Goal: Information Seeking & Learning: Learn about a topic

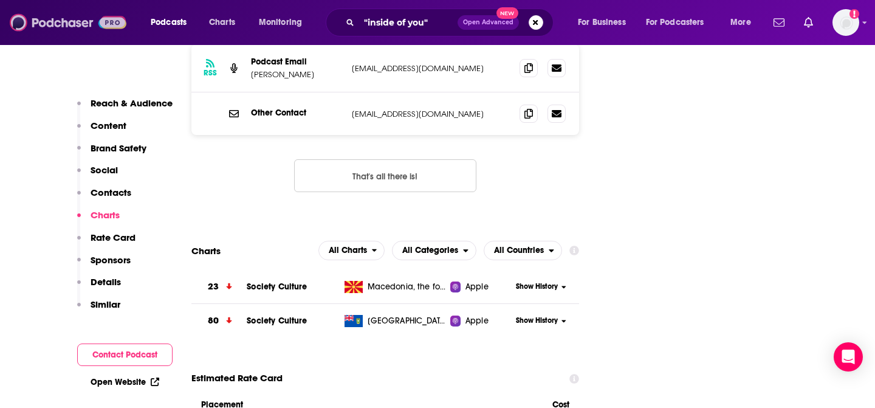
click at [80, 25] on img at bounding box center [68, 22] width 117 height 23
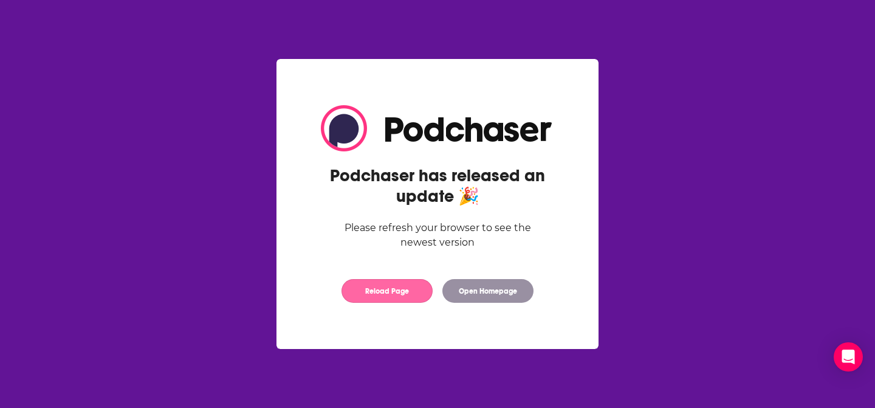
click at [393, 288] on button "Reload Page" at bounding box center [386, 291] width 91 height 24
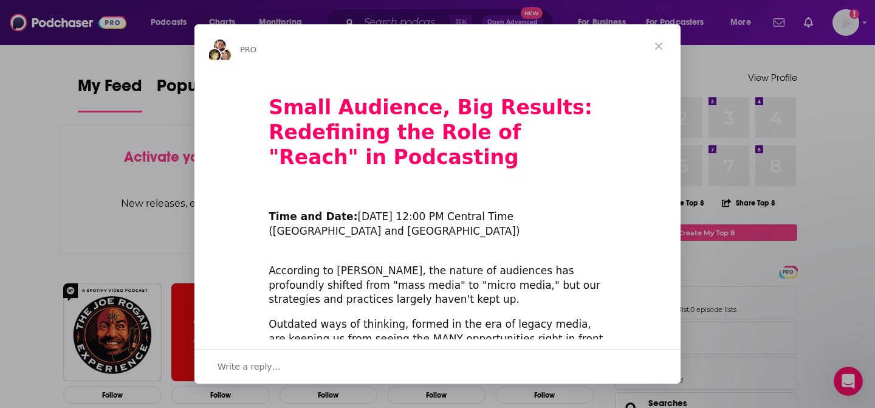
click at [653, 49] on span "Close" at bounding box center [659, 46] width 44 height 44
